Goal: Transaction & Acquisition: Purchase product/service

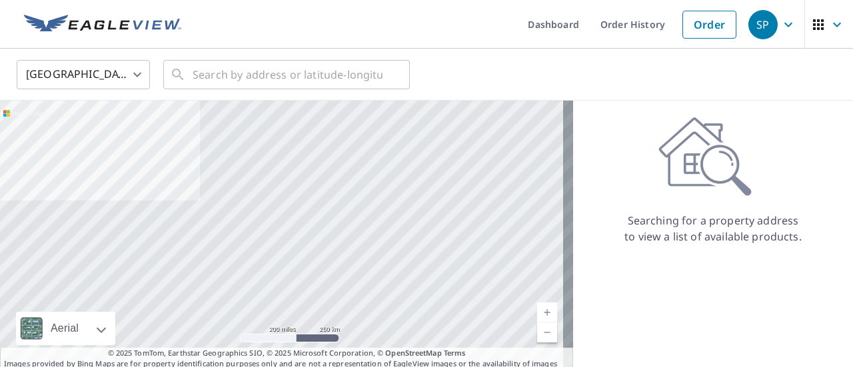
click at [91, 77] on body "SP SP Dashboard Order History Order SP United States US ​ ​ Aerial Road A stand…" at bounding box center [426, 183] width 853 height 367
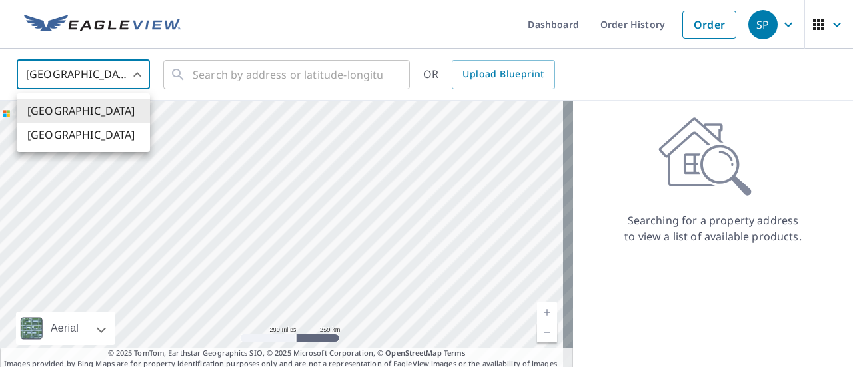
click at [72, 137] on li "[GEOGRAPHIC_DATA]" at bounding box center [83, 135] width 133 height 24
type input "CA"
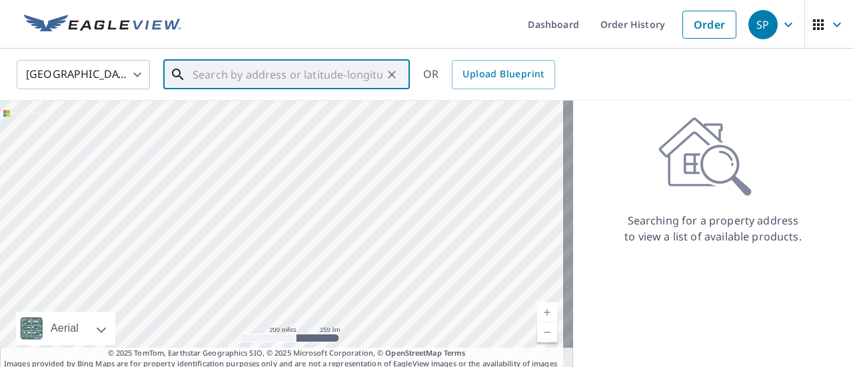
click at [278, 65] on input "text" at bounding box center [288, 74] width 190 height 37
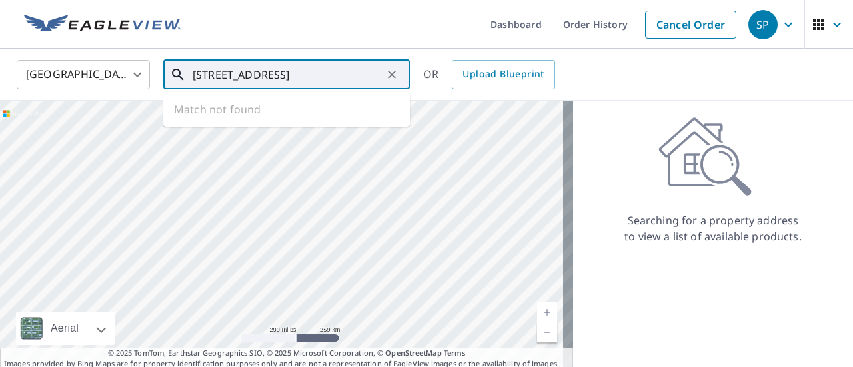
type input "[STREET_ADDRESS]"
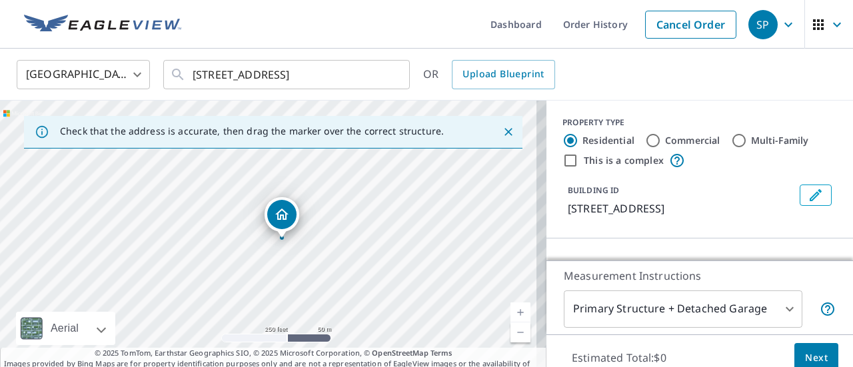
click at [660, 95] on div "[GEOGRAPHIC_DATA] [GEOGRAPHIC_DATA] ​ [STREET_ADDRESS] ​ OR Upload Blueprint" at bounding box center [426, 75] width 853 height 52
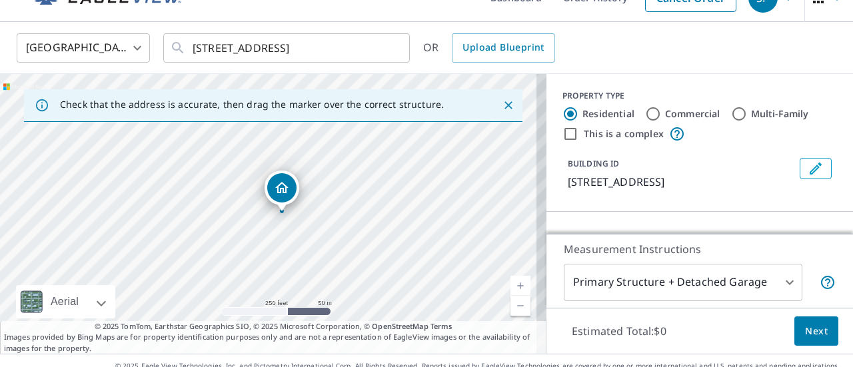
scroll to position [47, 0]
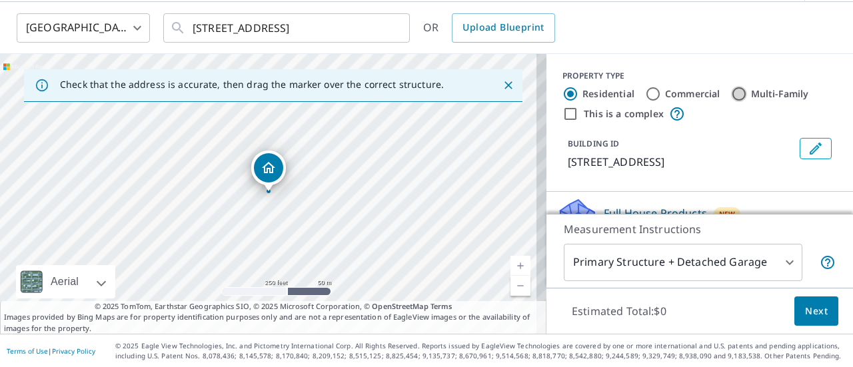
click at [732, 95] on input "Multi-Family" at bounding box center [739, 94] width 16 height 16
radio input "true"
type input "2"
click at [667, 37] on div "[GEOGRAPHIC_DATA] [GEOGRAPHIC_DATA] ​ [STREET_ADDRESS] ​ OR Upload Blueprint" at bounding box center [422, 27] width 831 height 31
click at [647, 29] on div "[GEOGRAPHIC_DATA] [GEOGRAPHIC_DATA] ​ [STREET_ADDRESS] ​ OR Upload Blueprint" at bounding box center [422, 27] width 831 height 31
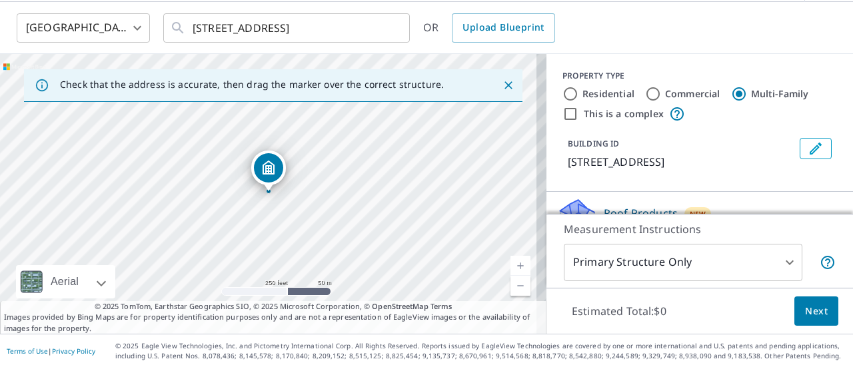
click at [563, 115] on input "This is a complex" at bounding box center [571, 114] width 16 height 16
checkbox input "true"
radio input "true"
type input "4"
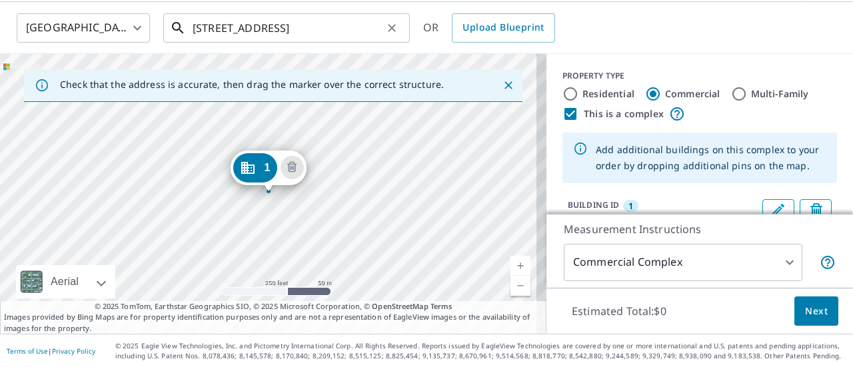
click at [321, 21] on input "[STREET_ADDRESS]" at bounding box center [288, 27] width 190 height 37
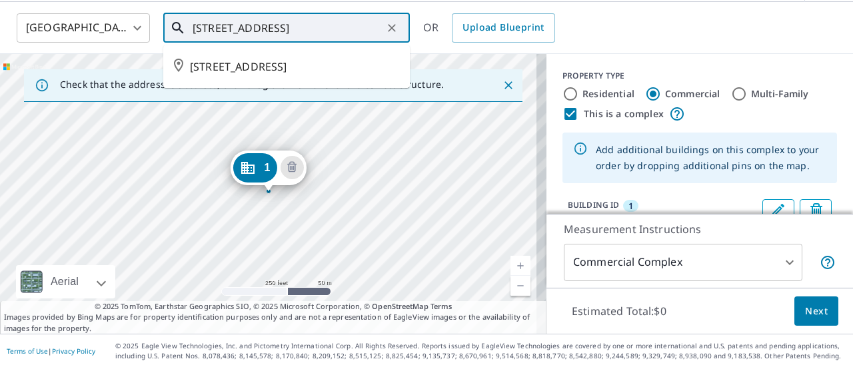
click at [321, 21] on input "[STREET_ADDRESS]" at bounding box center [288, 27] width 190 height 37
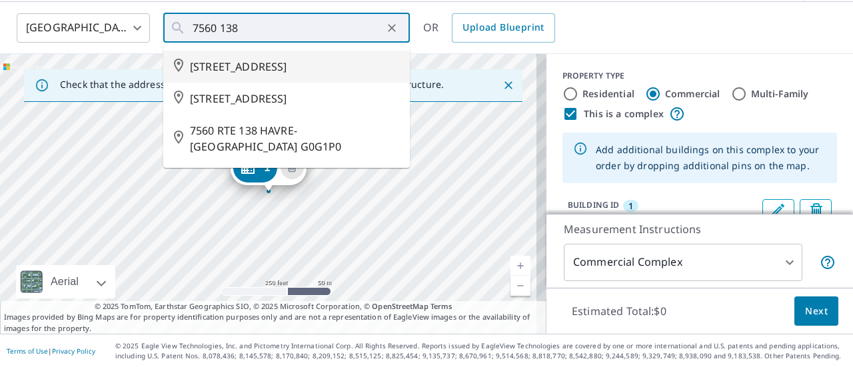
type input "[STREET_ADDRESS]"
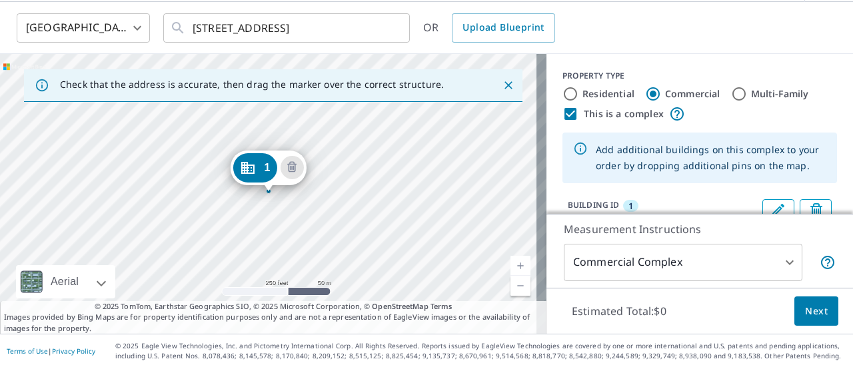
click at [649, 33] on div "[GEOGRAPHIC_DATA] [GEOGRAPHIC_DATA] ​ [STREET_ADDRESS] ​ OR Upload Blueprint" at bounding box center [422, 27] width 831 height 31
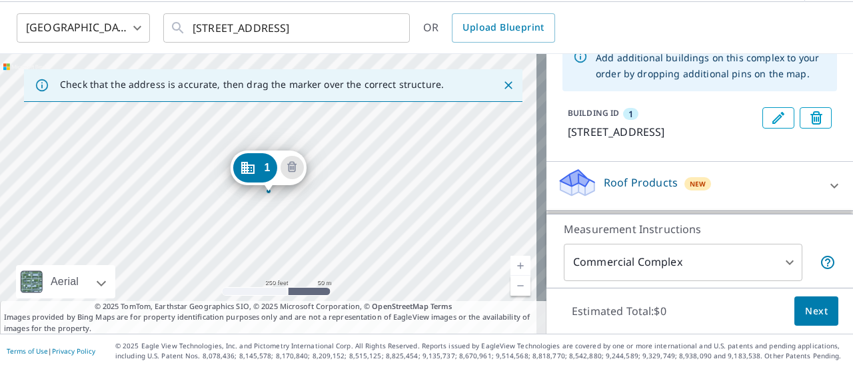
scroll to position [91, 0]
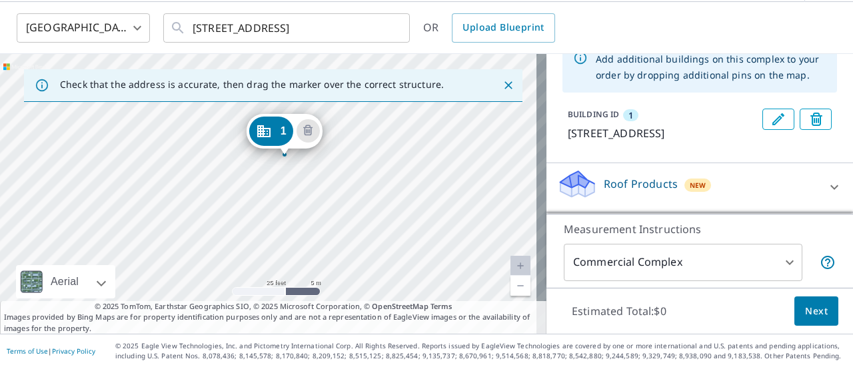
drag, startPoint x: 361, startPoint y: 158, endPoint x: 260, endPoint y: 246, distance: 134.2
click at [260, 246] on div "1 [GEOGRAPHIC_DATA][STREET_ADDRESS]" at bounding box center [273, 194] width 547 height 280
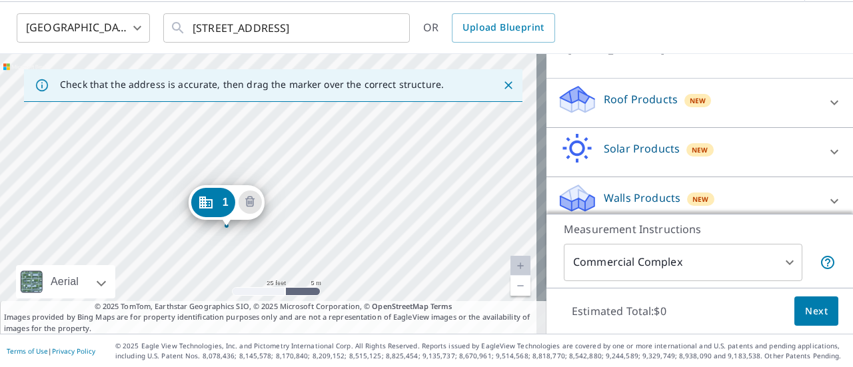
scroll to position [185, 0]
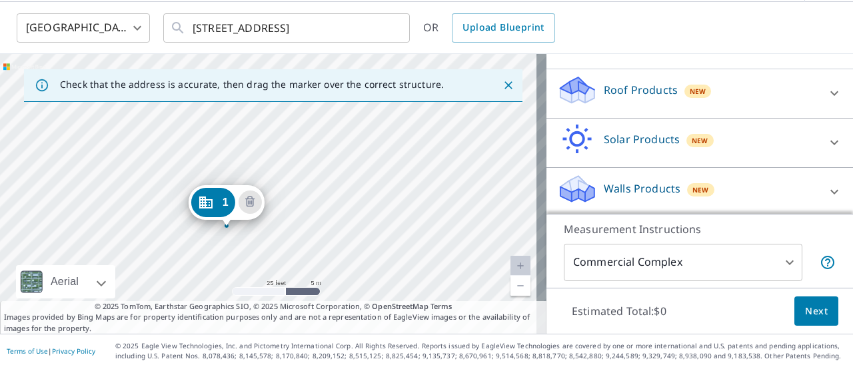
click at [733, 91] on div "Roof Products New" at bounding box center [687, 94] width 261 height 38
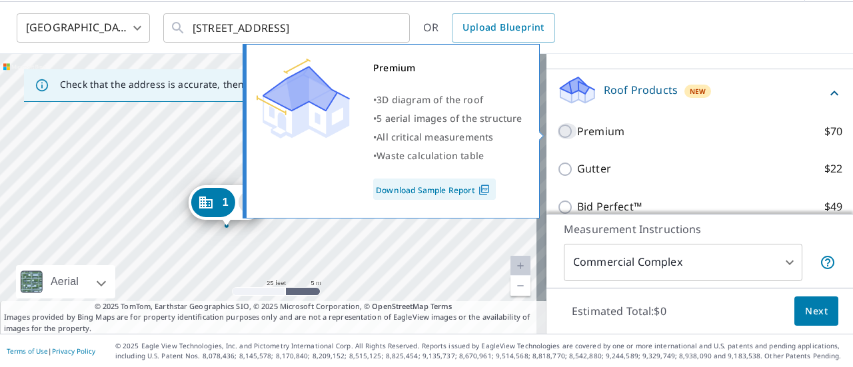
click at [557, 128] on input "Premium $70" at bounding box center [567, 131] width 20 height 16
checkbox input "true"
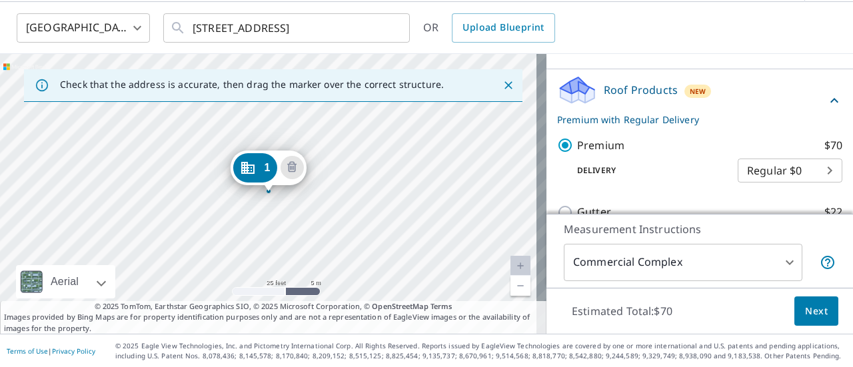
click at [815, 173] on body "SP SP Dashboard Order History Cancel Order SP [GEOGRAPHIC_DATA] [GEOGRAPHIC_DAT…" at bounding box center [426, 183] width 853 height 367
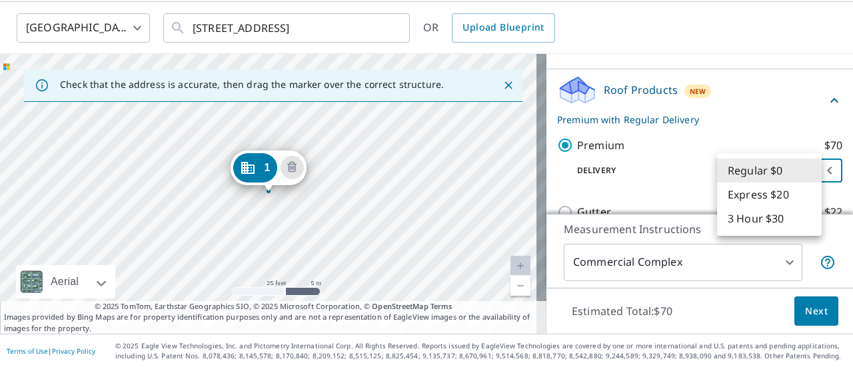
click at [815, 173] on li "Regular $0" at bounding box center [769, 171] width 105 height 24
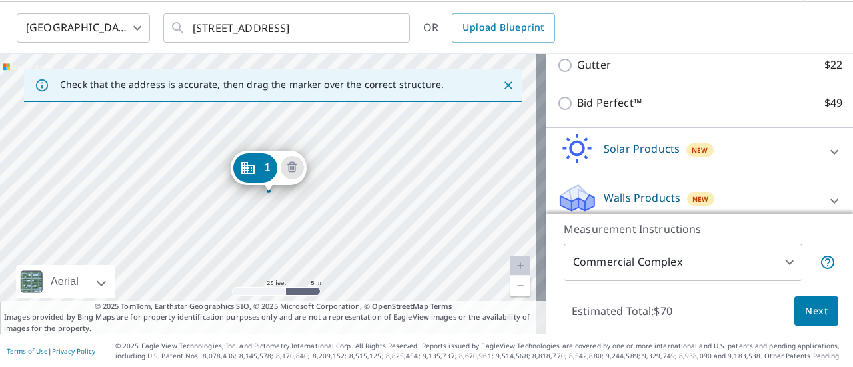
scroll to position [344, 0]
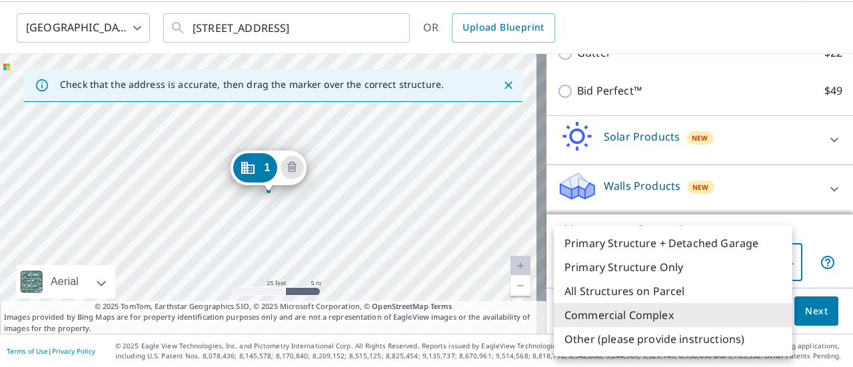
click at [784, 261] on body "SP SP Dashboard Order History Cancel Order SP [GEOGRAPHIC_DATA] [GEOGRAPHIC_DAT…" at bounding box center [426, 183] width 853 height 367
click at [821, 237] on div at bounding box center [426, 183] width 853 height 367
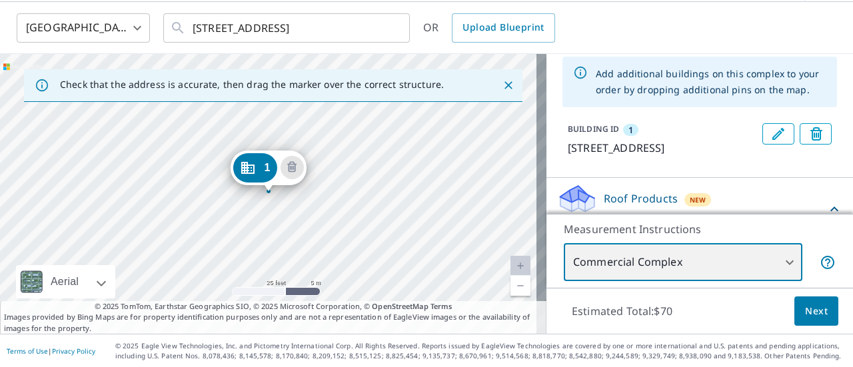
scroll to position [0, 0]
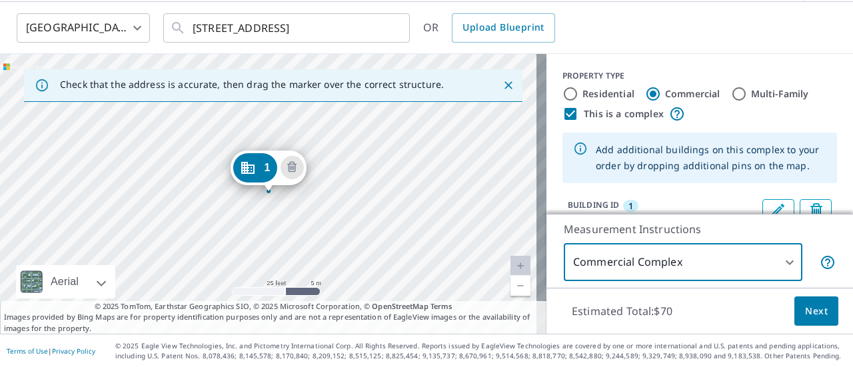
click at [248, 169] on icon "Dropped pin, building 1, Commercial property, 7560 138 ST SURREY BC V3W0A9" at bounding box center [247, 168] width 16 height 16
